Goal: Task Accomplishment & Management: Use online tool/utility

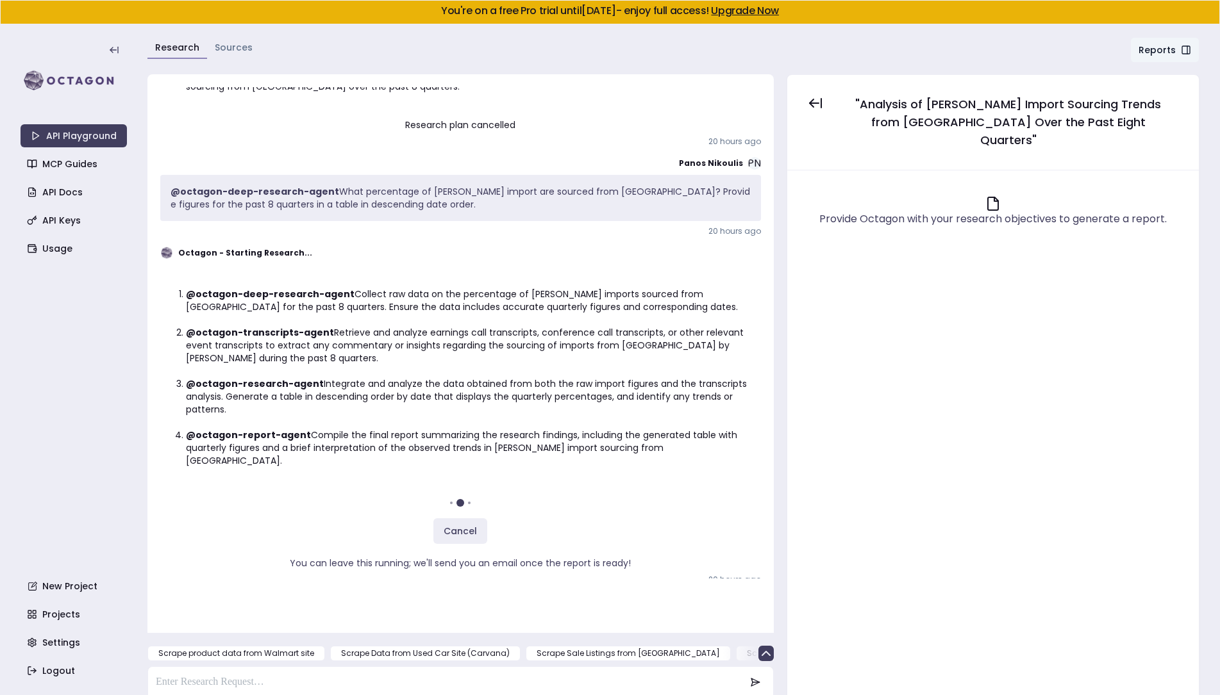
scroll to position [11, 0]
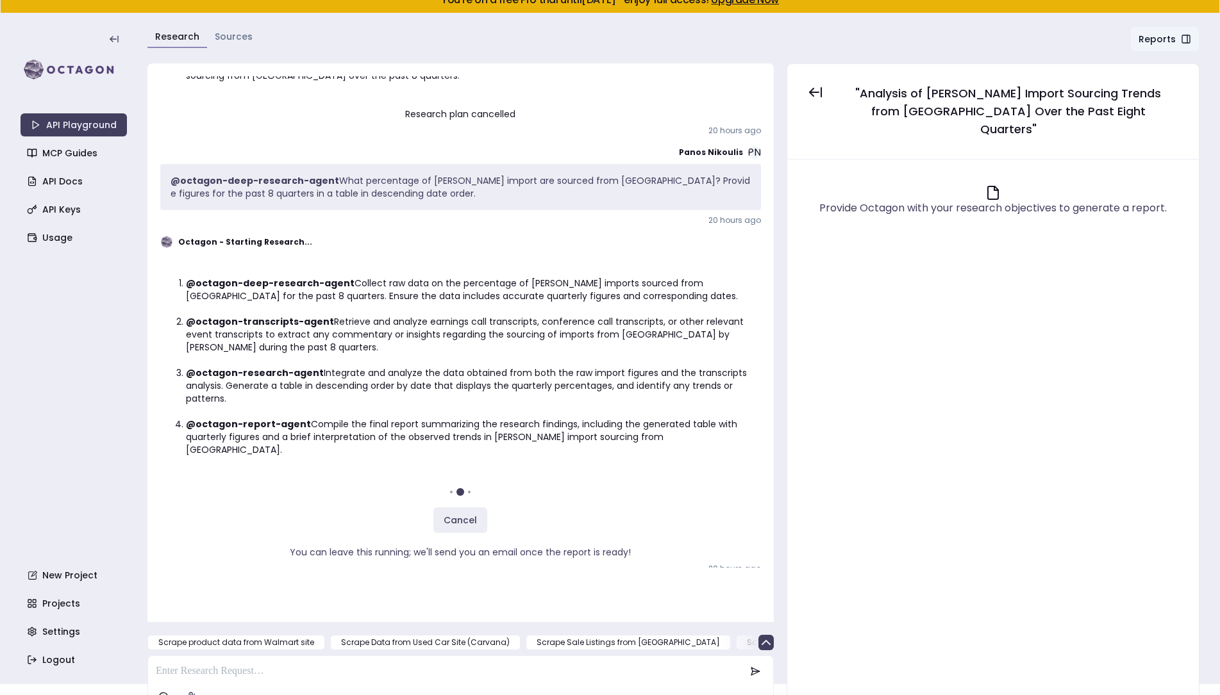
click at [221, 664] on p at bounding box center [450, 671] width 589 height 15
click at [158, 679] on html "You're on a free Pro trial until August 21, 2025 - enjoy full access! Upgrade N…" at bounding box center [610, 336] width 1220 height 695
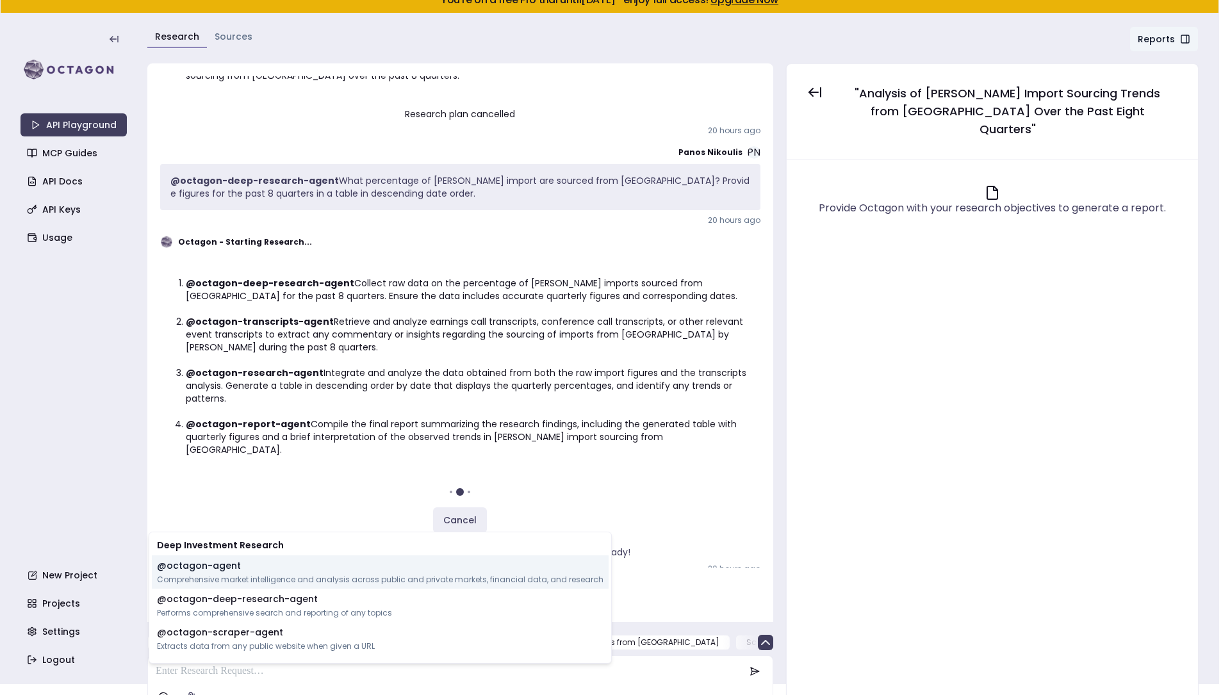
click at [213, 570] on p "@ octagon-agent" at bounding box center [199, 565] width 84 height 13
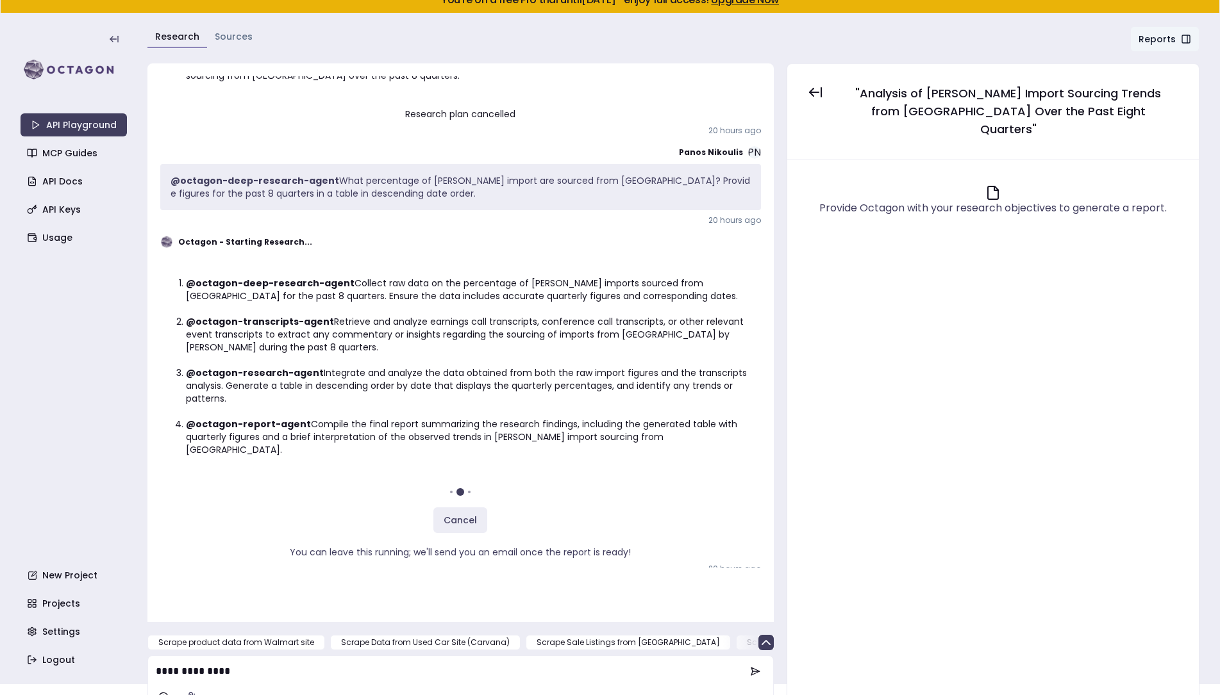
click at [281, 664] on p "**********" at bounding box center [451, 671] width 590 height 15
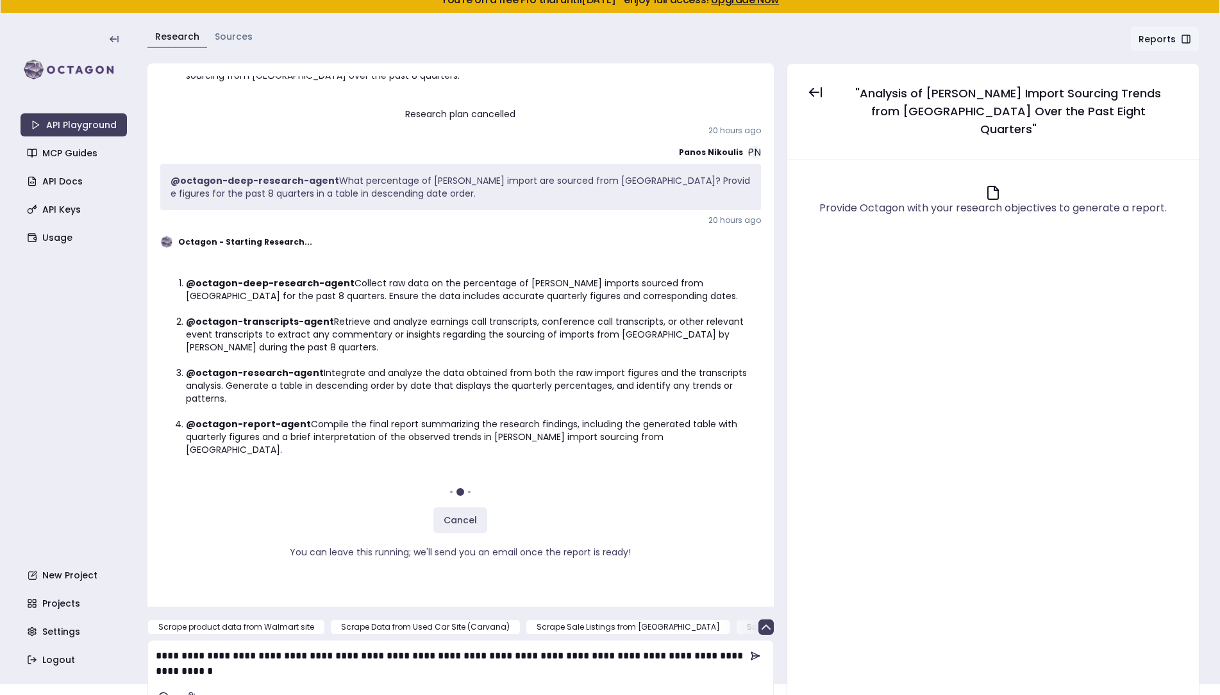
click at [747, 643] on button at bounding box center [755, 656] width 31 height 26
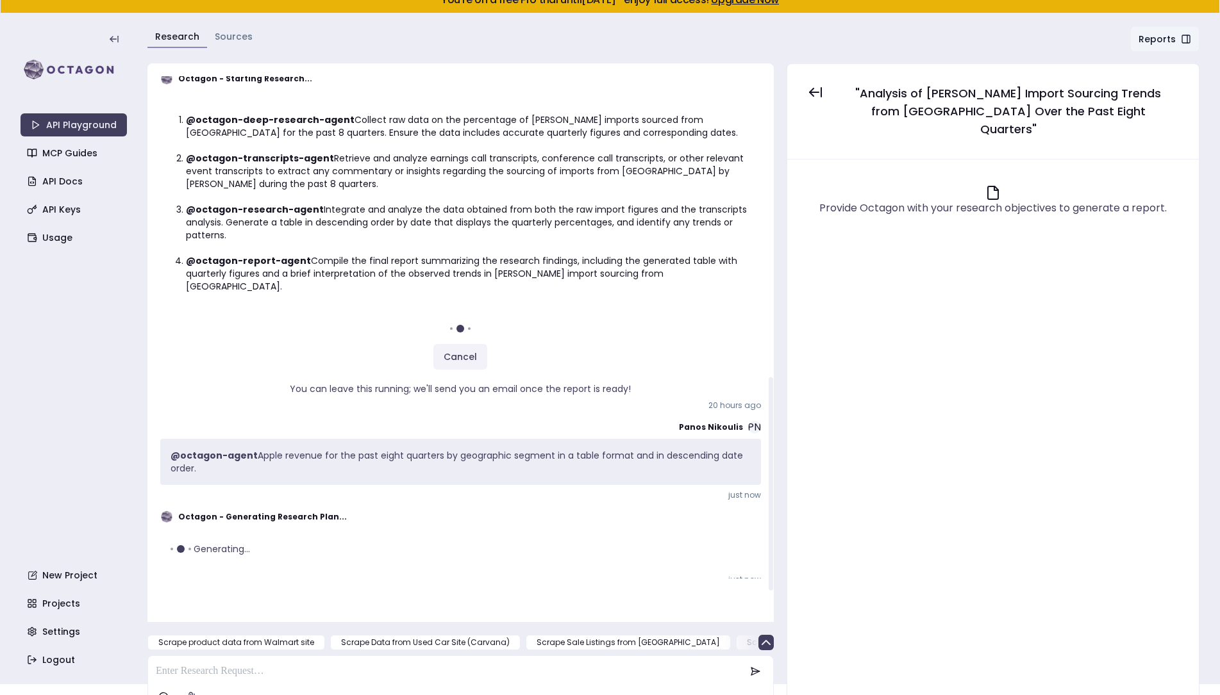
click at [467, 344] on button "Cancel" at bounding box center [460, 357] width 54 height 26
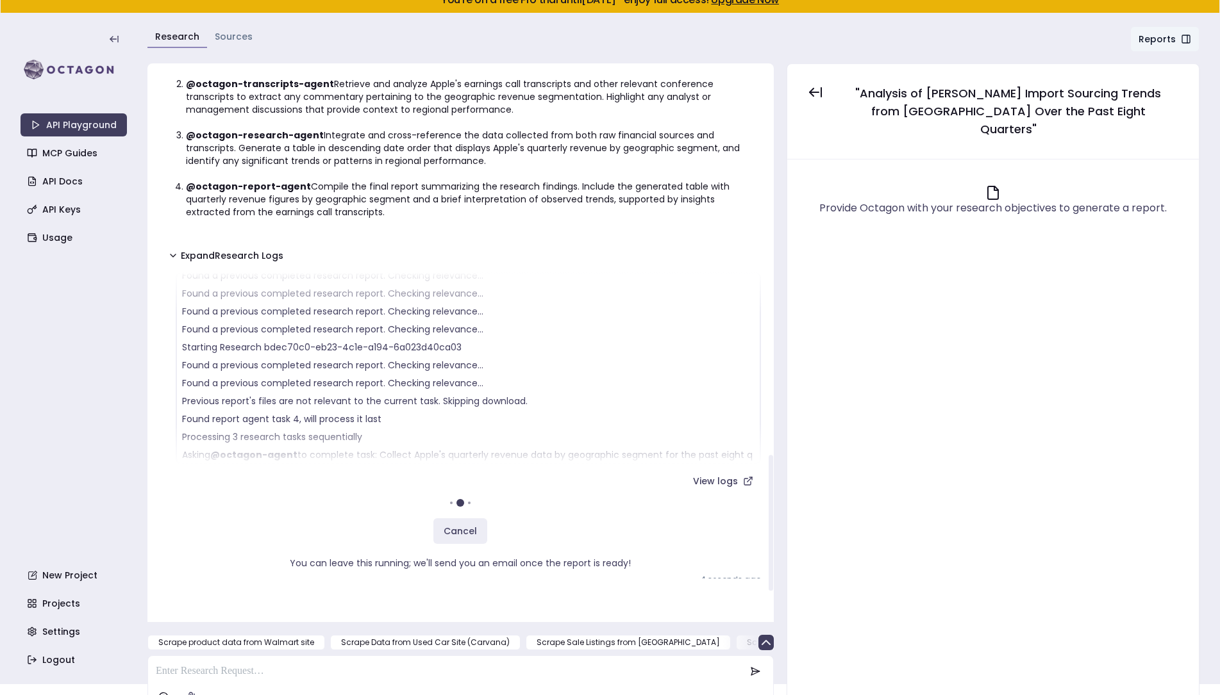
scroll to position [390, 0]
click at [222, 40] on link "Sources" at bounding box center [234, 36] width 38 height 13
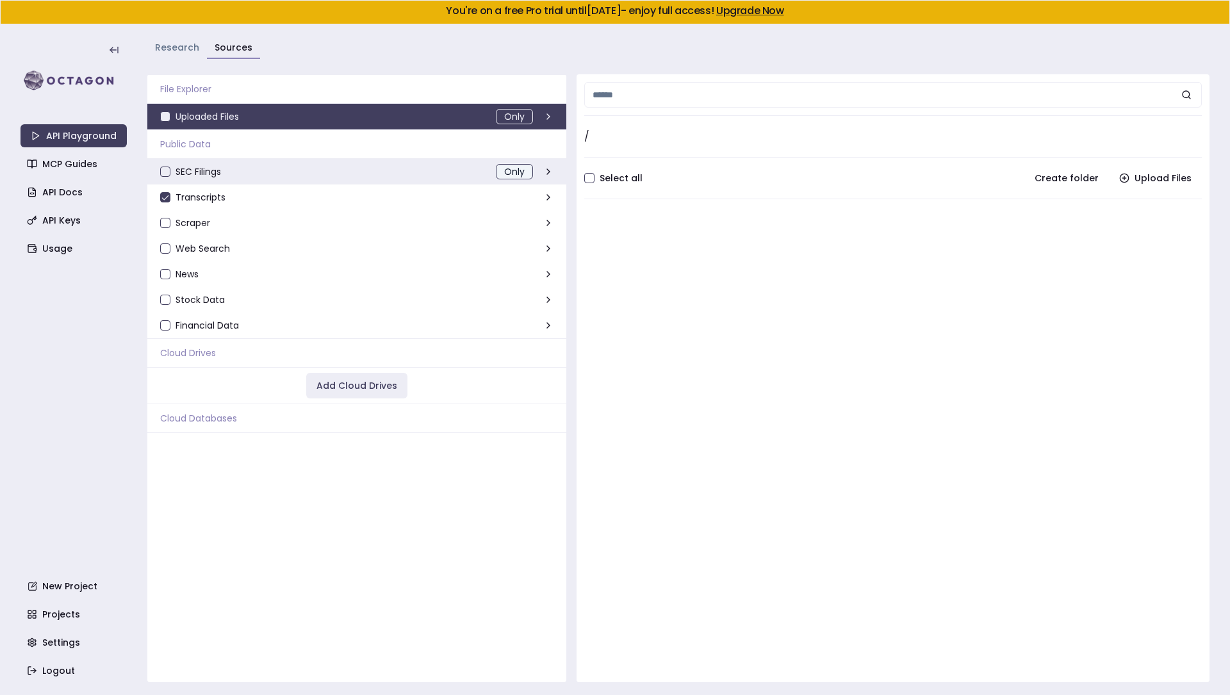
click at [515, 171] on button "Only" at bounding box center [514, 171] width 37 height 15
click at [171, 45] on link "Research" at bounding box center [177, 47] width 44 height 13
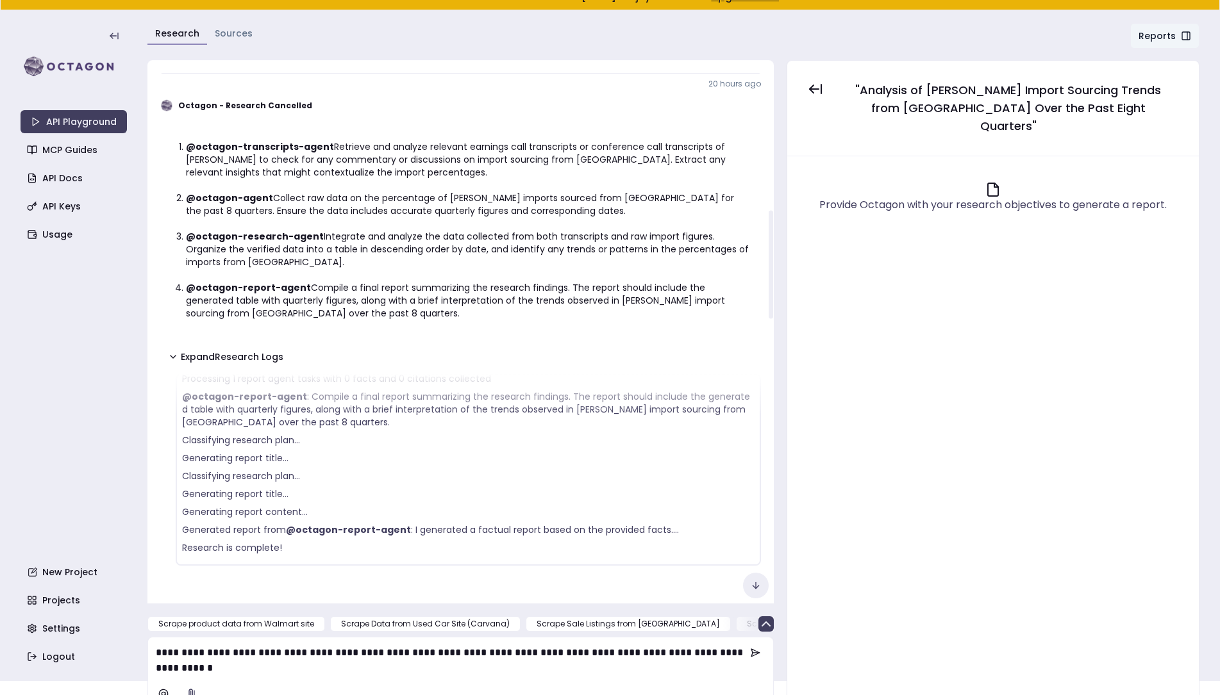
scroll to position [566, 0]
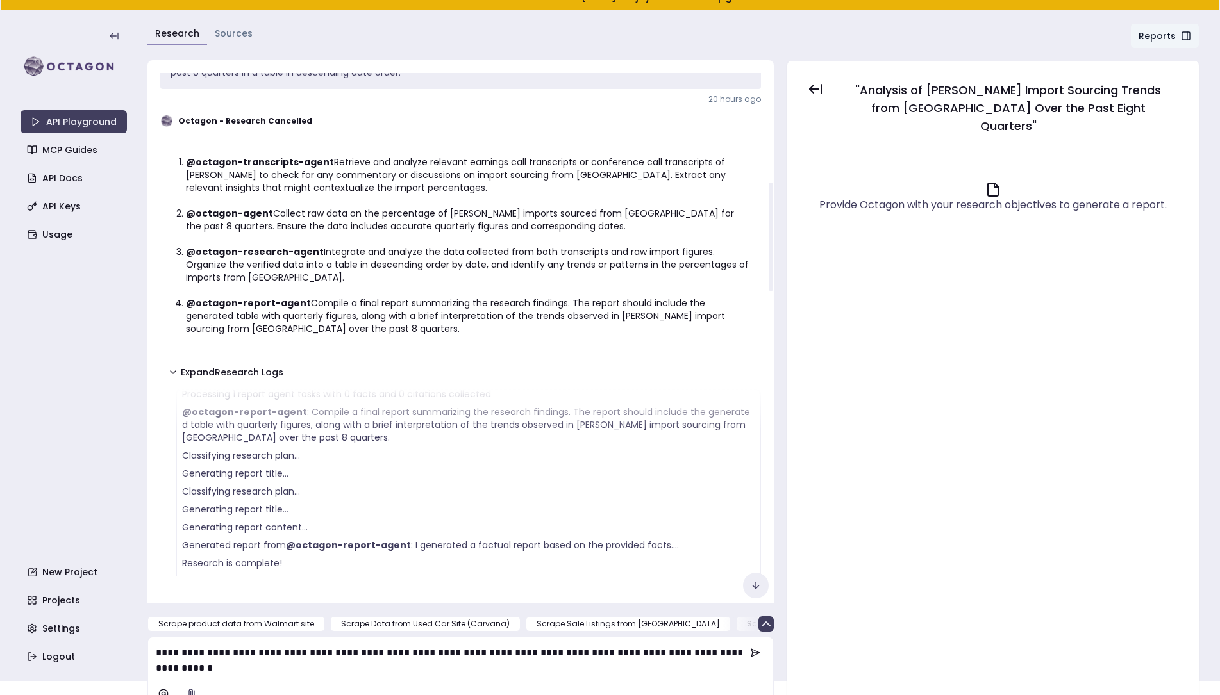
click at [759, 26] on div "Research Sources Reports Chat" at bounding box center [673, 39] width 1052 height 32
click at [777, 235] on div "Panos Nikoulis PN @octagon-agent What percentage of Steve Madden's import are s…" at bounding box center [673, 385] width 1052 height 650
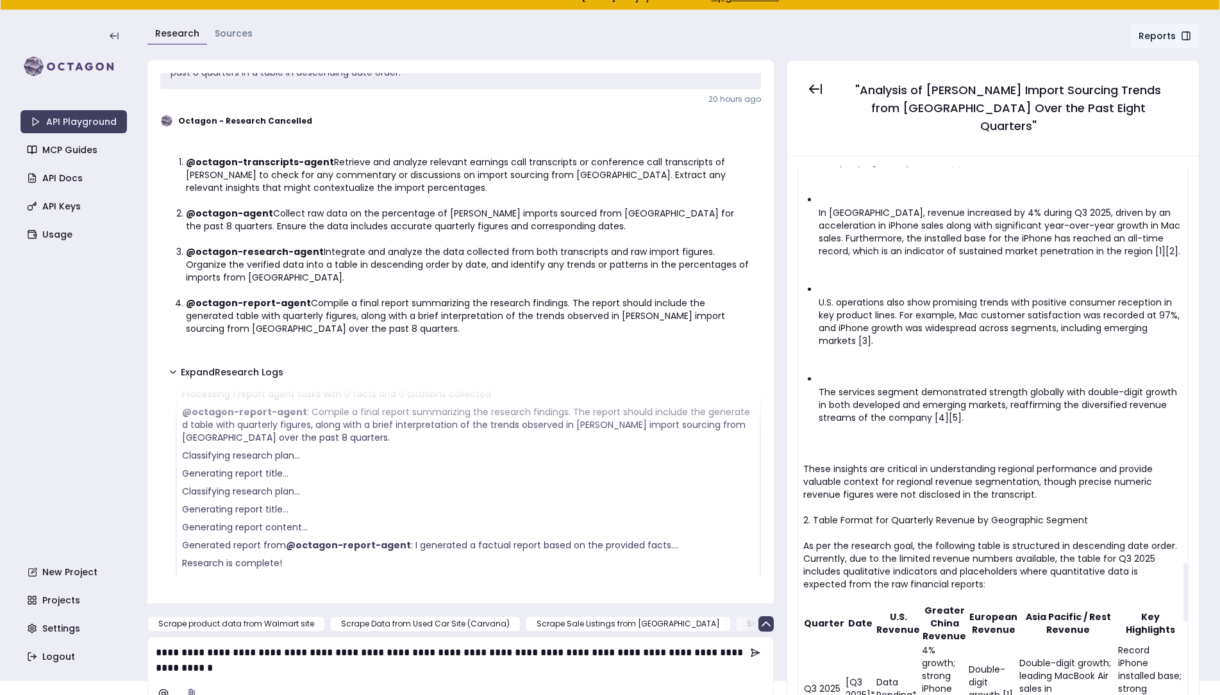
scroll to position [3631, 0]
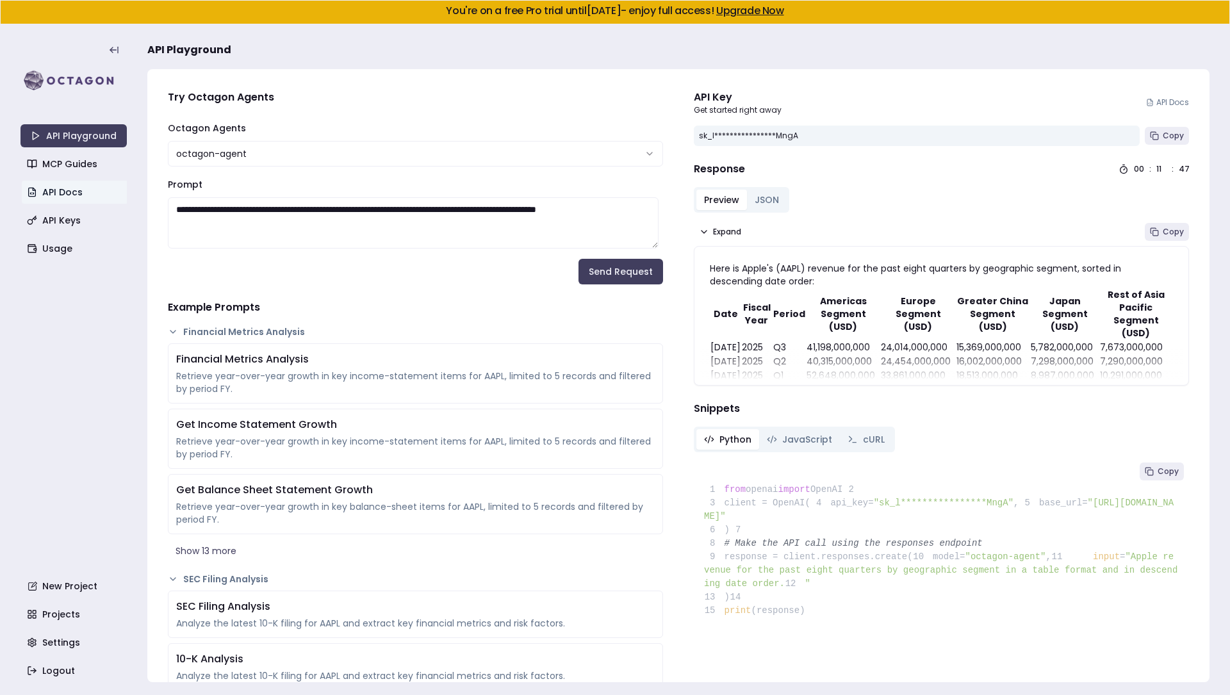
click at [245, 227] on textarea "**********" at bounding box center [413, 222] width 491 height 51
drag, startPoint x: 252, startPoint y: 225, endPoint x: 129, endPoint y: 200, distance: 126.2
click at [168, 200] on textarea "**********" at bounding box center [413, 222] width 491 height 51
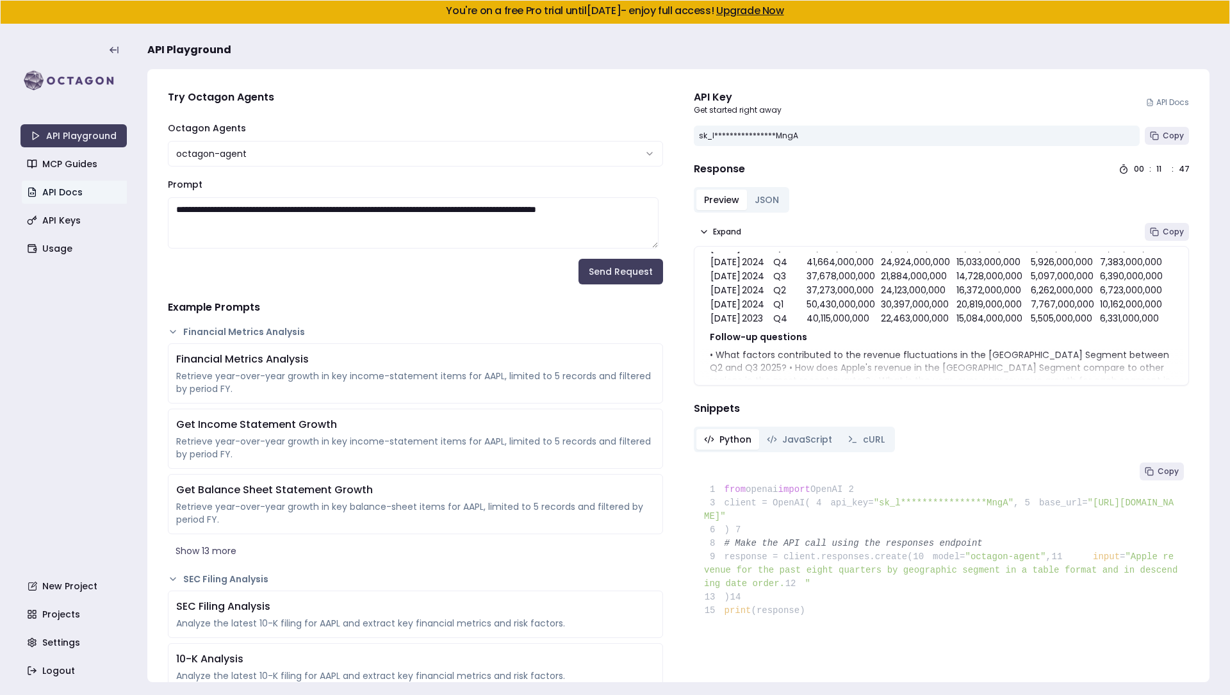
scroll to position [133, 0]
click at [668, 47] on h3 "API Playground" at bounding box center [678, 50] width 1063 height 26
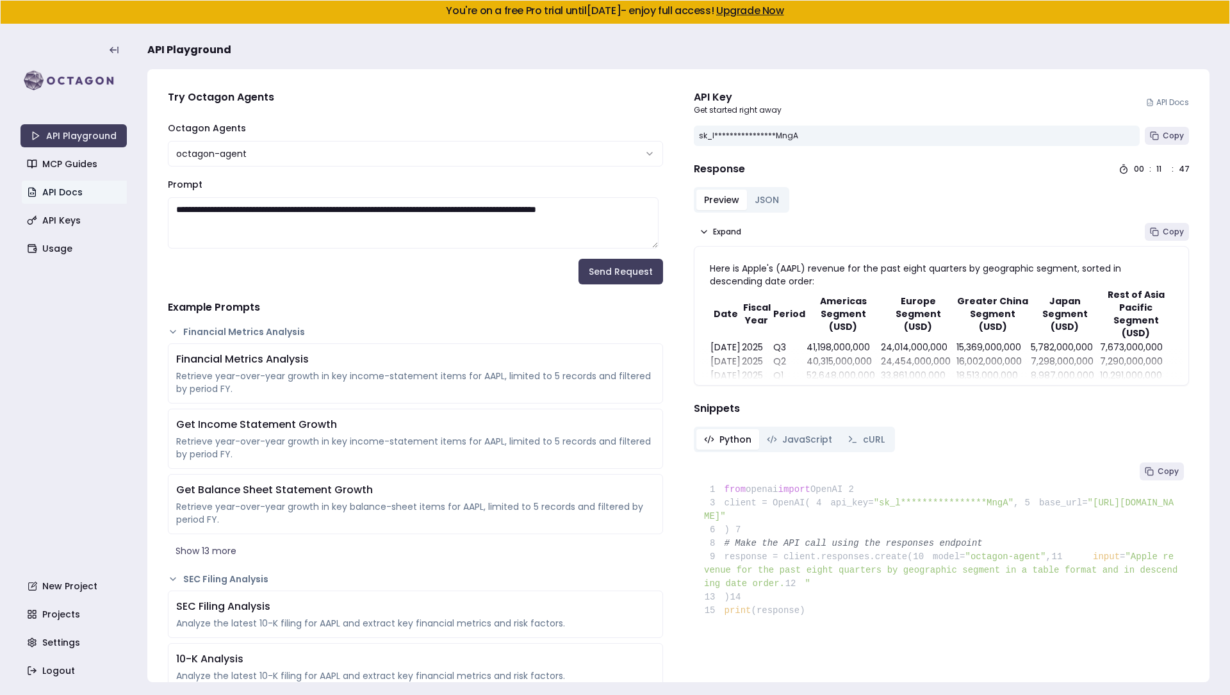
scroll to position [88, 0]
